Goal: Transaction & Acquisition: Purchase product/service

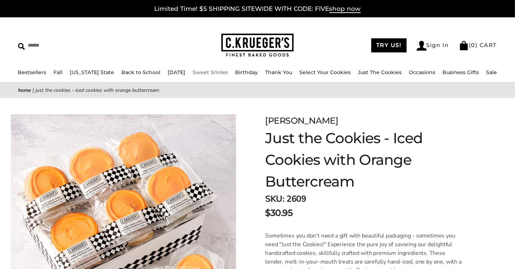
click at [198, 70] on link "Sweet Smiles" at bounding box center [210, 72] width 35 height 7
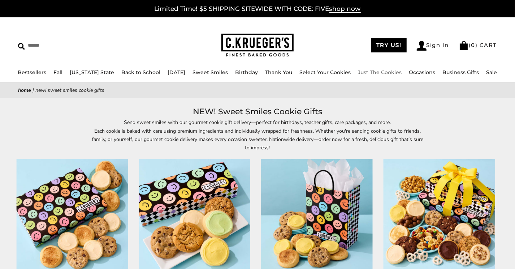
click at [379, 71] on link "Just The Cookies" at bounding box center [380, 72] width 44 height 7
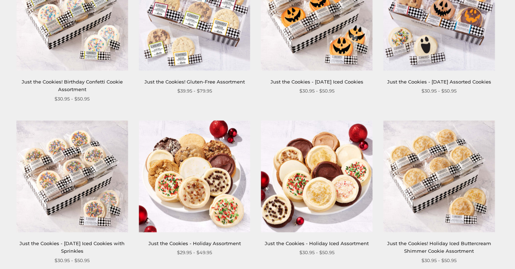
scroll to position [542, 0]
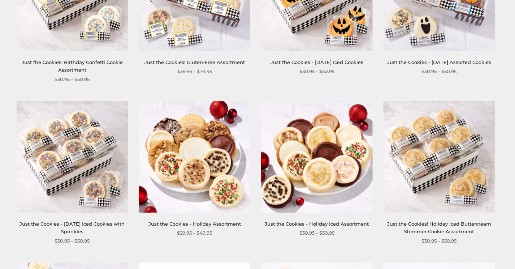
click at [192, 160] on img at bounding box center [195, 157] width 112 height 112
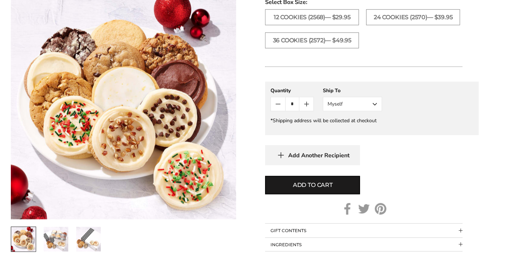
scroll to position [506, 0]
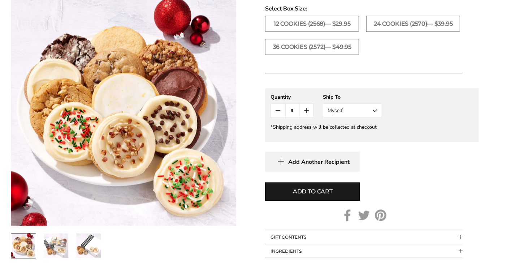
click at [374, 113] on button "Myself" at bounding box center [352, 110] width 59 height 14
